Goal: Task Accomplishment & Management: Use online tool/utility

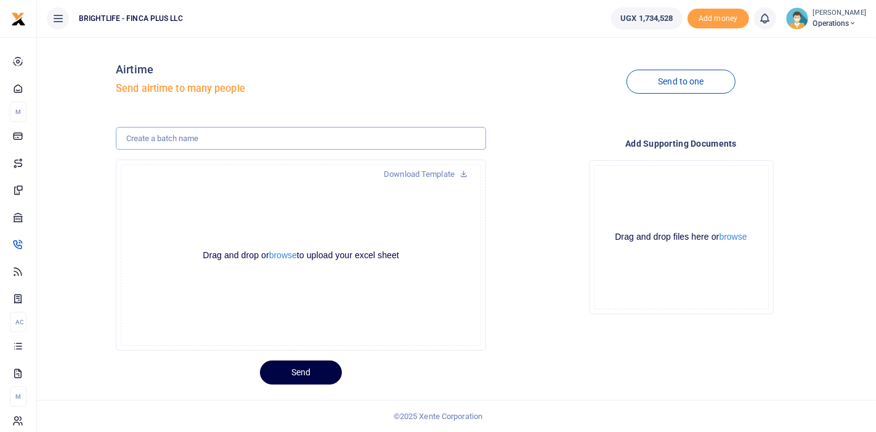
click at [179, 135] on input "text" at bounding box center [301, 138] width 370 height 23
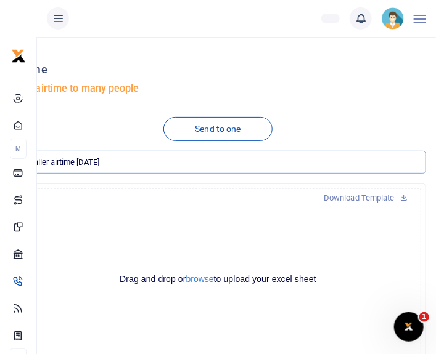
type input "Installer airtime sept 25"
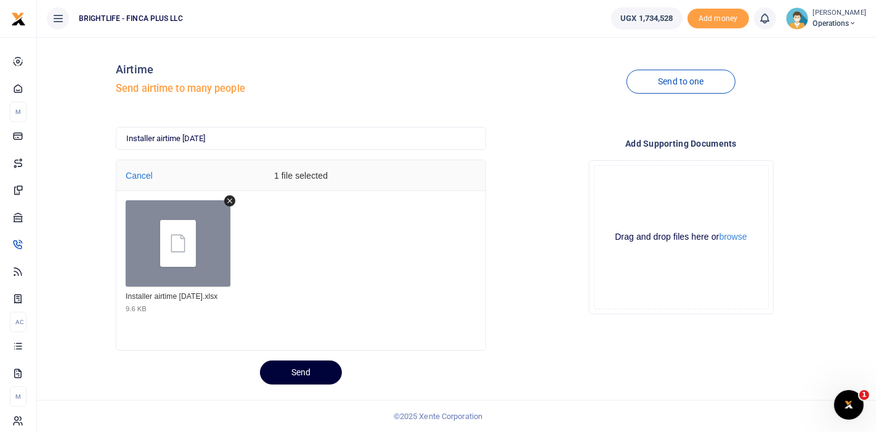
click at [306, 360] on button "Send" at bounding box center [301, 372] width 82 height 24
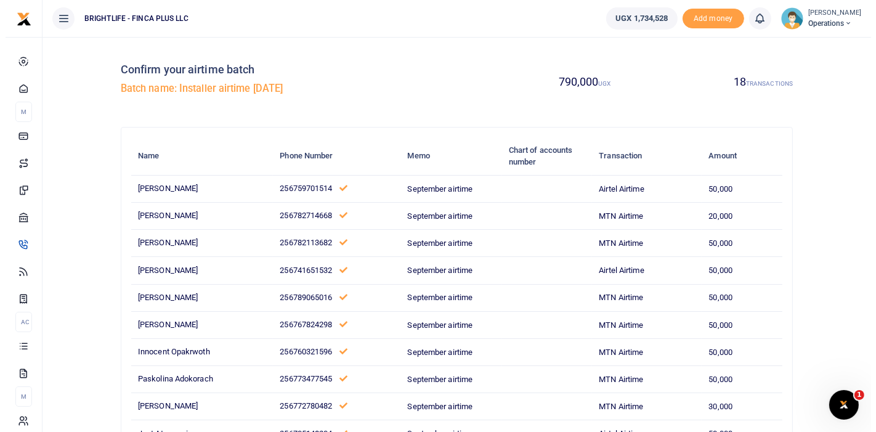
scroll to position [335, 0]
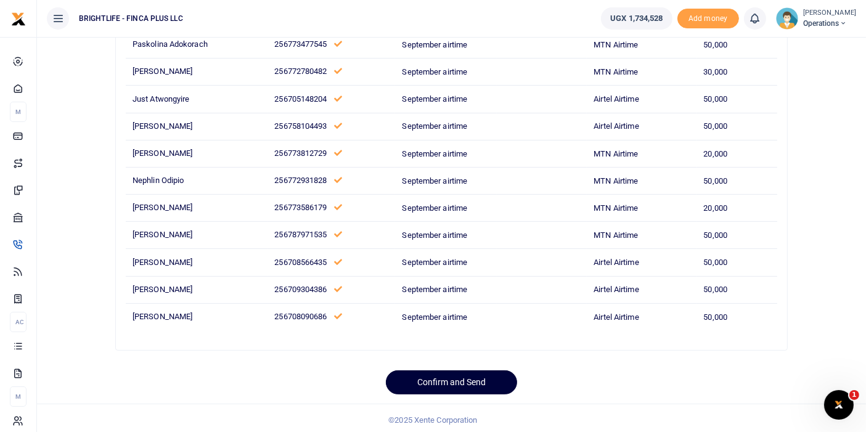
click at [439, 378] on button "Confirm and Send" at bounding box center [451, 382] width 131 height 24
